Goal: Consume media (video, audio)

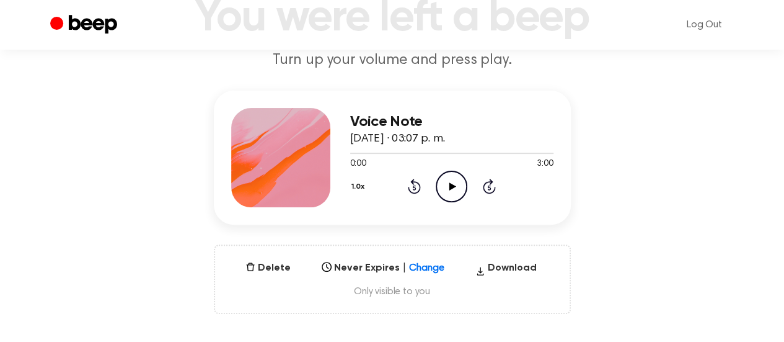
scroll to position [79, 0]
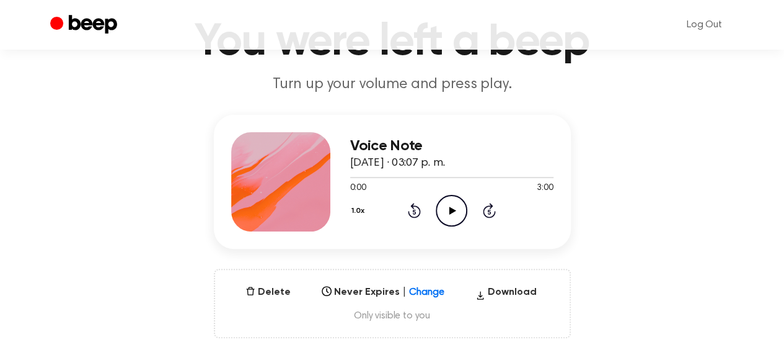
click at [451, 211] on icon at bounding box center [452, 210] width 7 height 8
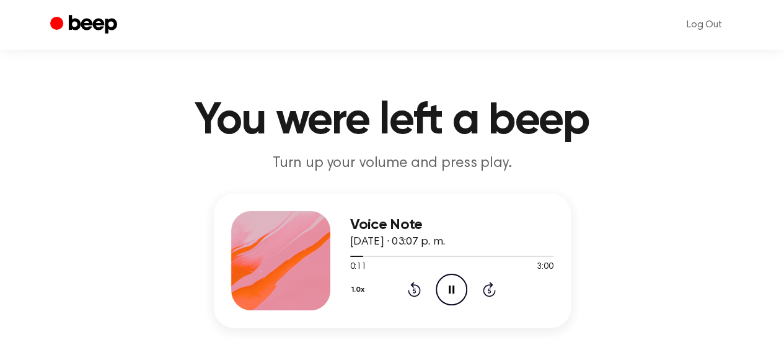
scroll to position [107, 0]
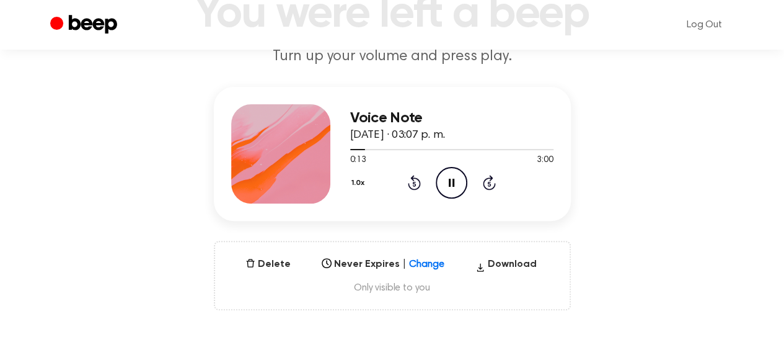
click at [395, 116] on h3 "Voice Note" at bounding box center [451, 118] width 203 height 17
click at [427, 122] on h3 "Voice Note" at bounding box center [451, 118] width 203 height 17
click at [382, 130] on span "[DATE] · 03:07 p. m." at bounding box center [397, 135] width 95 height 11
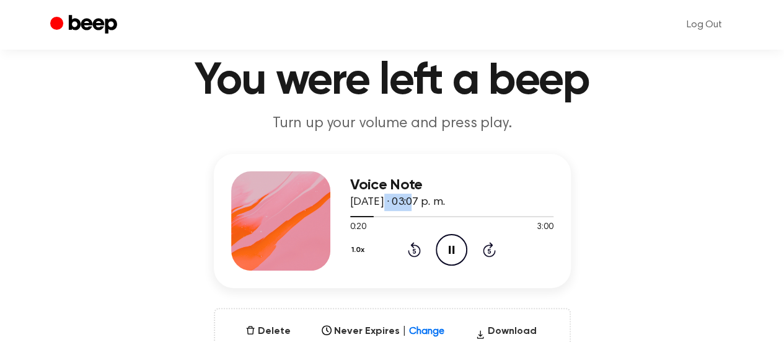
scroll to position [0, 0]
